Goal: Task Accomplishment & Management: Use online tool/utility

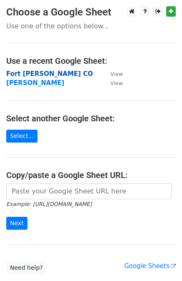
click at [25, 71] on strong "Fort [PERSON_NAME] CO" at bounding box center [49, 74] width 87 height 8
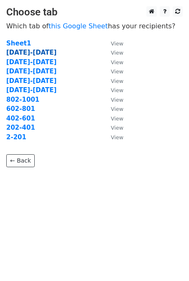
click at [22, 53] on strong "[DATE]-[DATE]" at bounding box center [31, 53] width 50 height 8
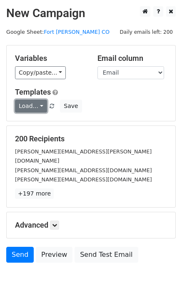
click at [28, 107] on link "Load..." at bounding box center [31, 106] width 32 height 13
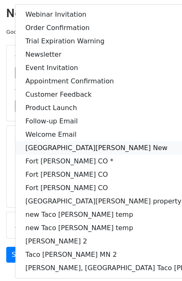
click at [51, 145] on link "[GEOGRAPHIC_DATA][PERSON_NAME] New" at bounding box center [133, 147] width 237 height 13
